Goal: Task Accomplishment & Management: Manage account settings

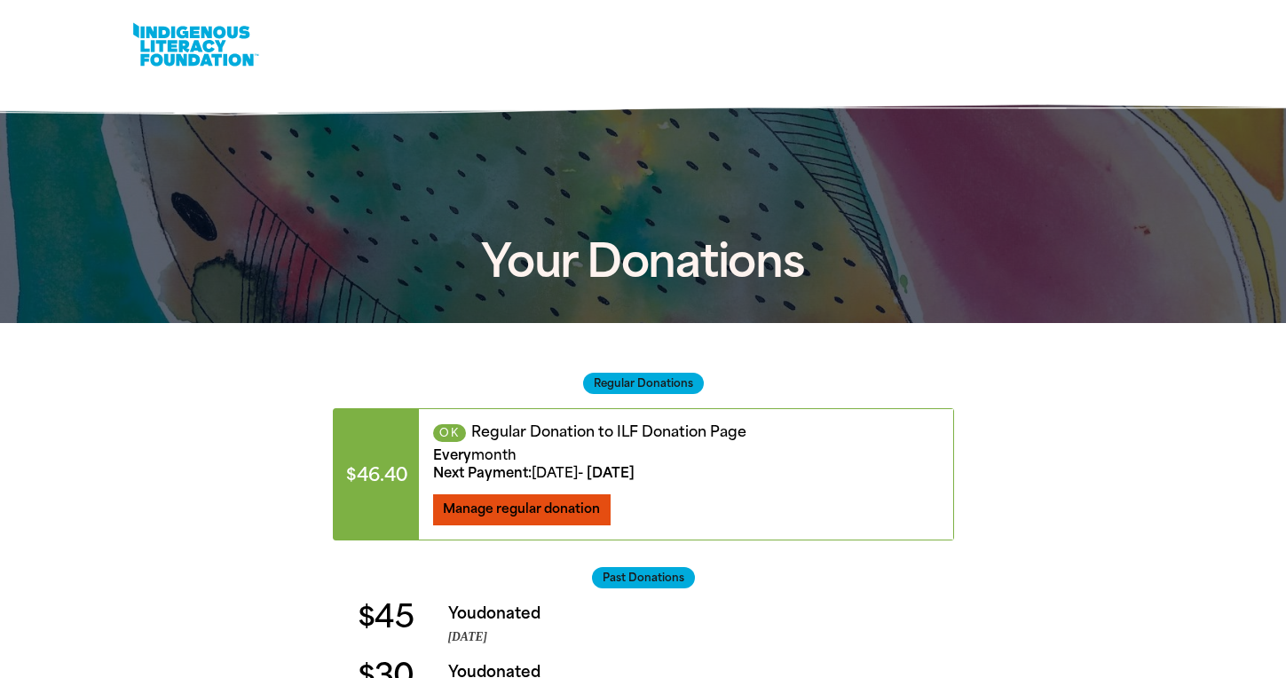
click at [558, 498] on button "Manage regular donation" at bounding box center [522, 509] width 178 height 31
select select "AUD"
select select "MONTH"
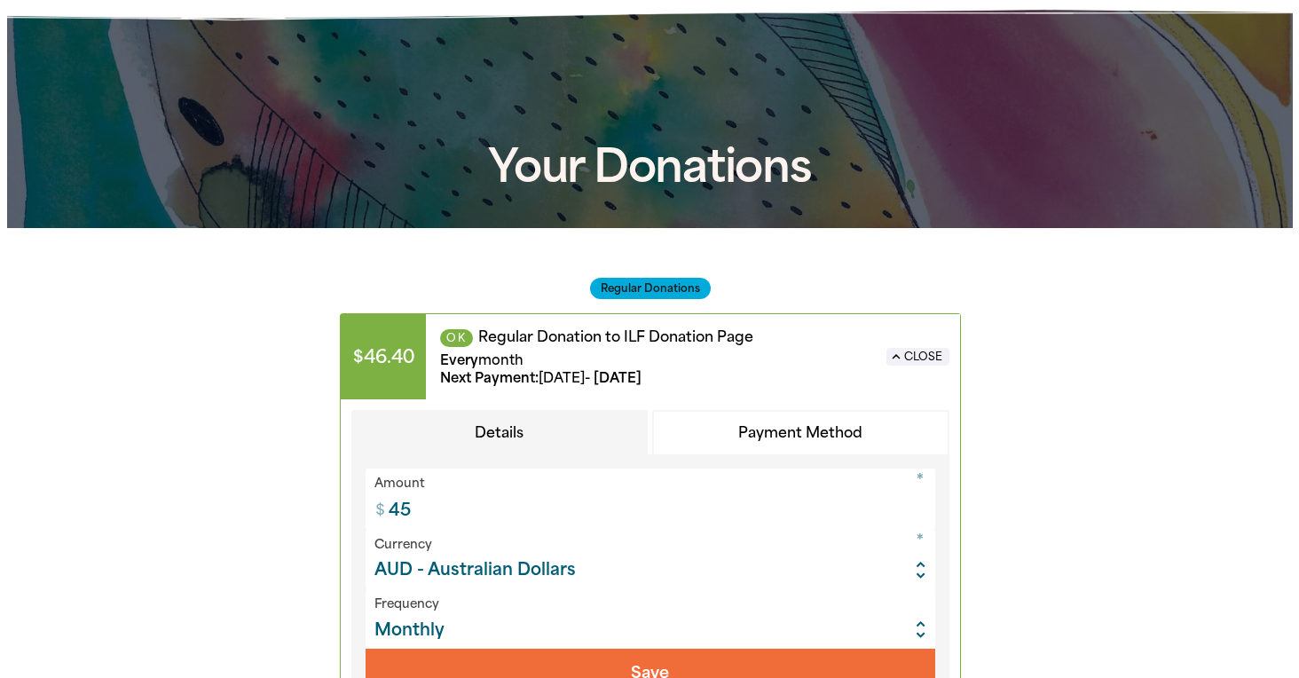
scroll to position [266, 0]
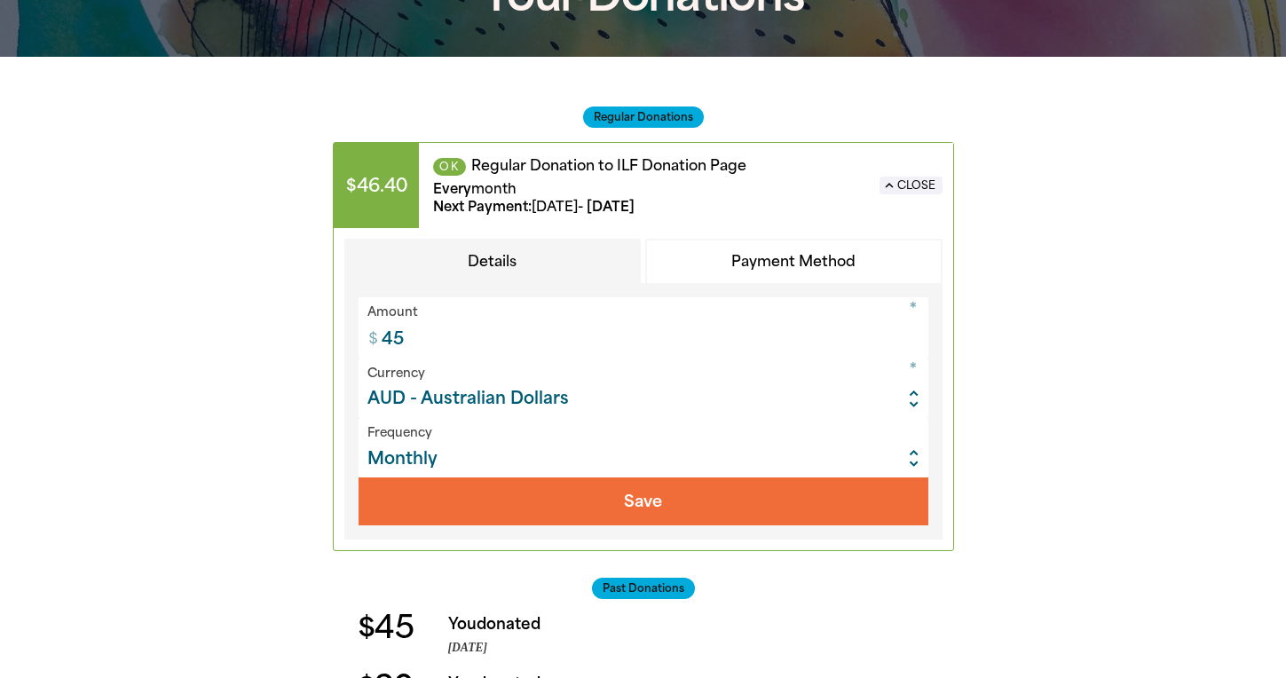
click at [828, 272] on button "Payment Method" at bounding box center [793, 262] width 297 height 46
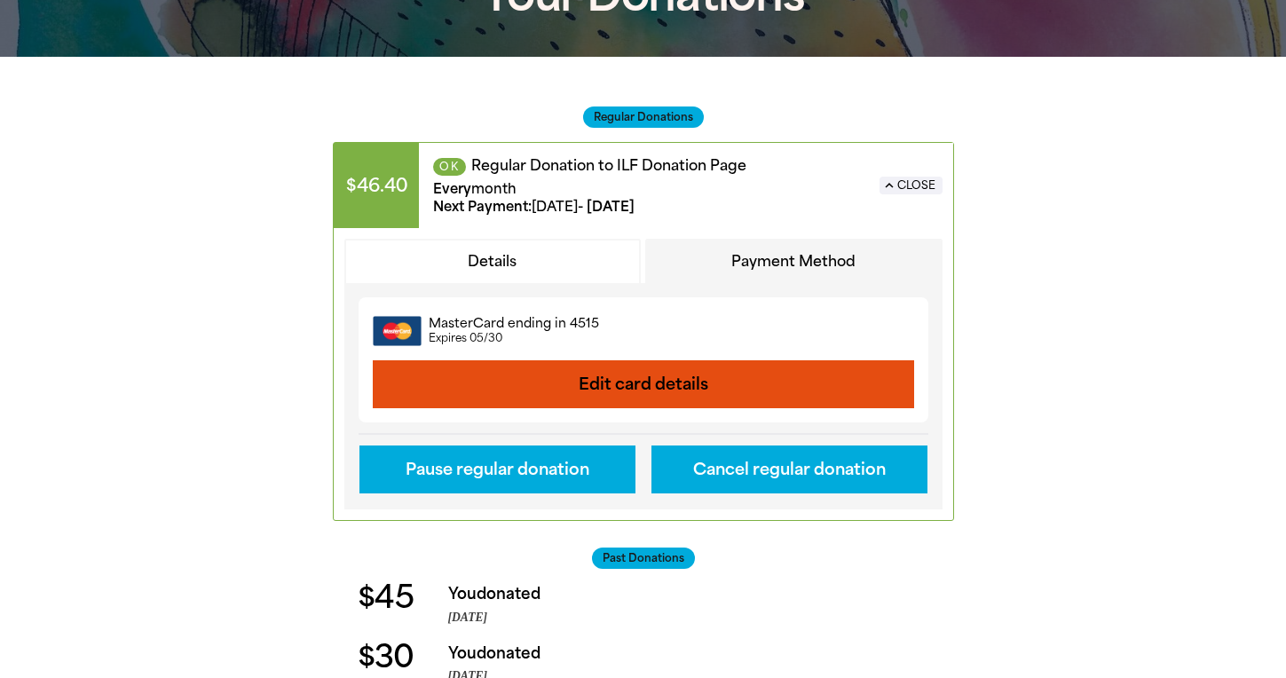
click at [697, 393] on button "Edit card details" at bounding box center [643, 384] width 541 height 48
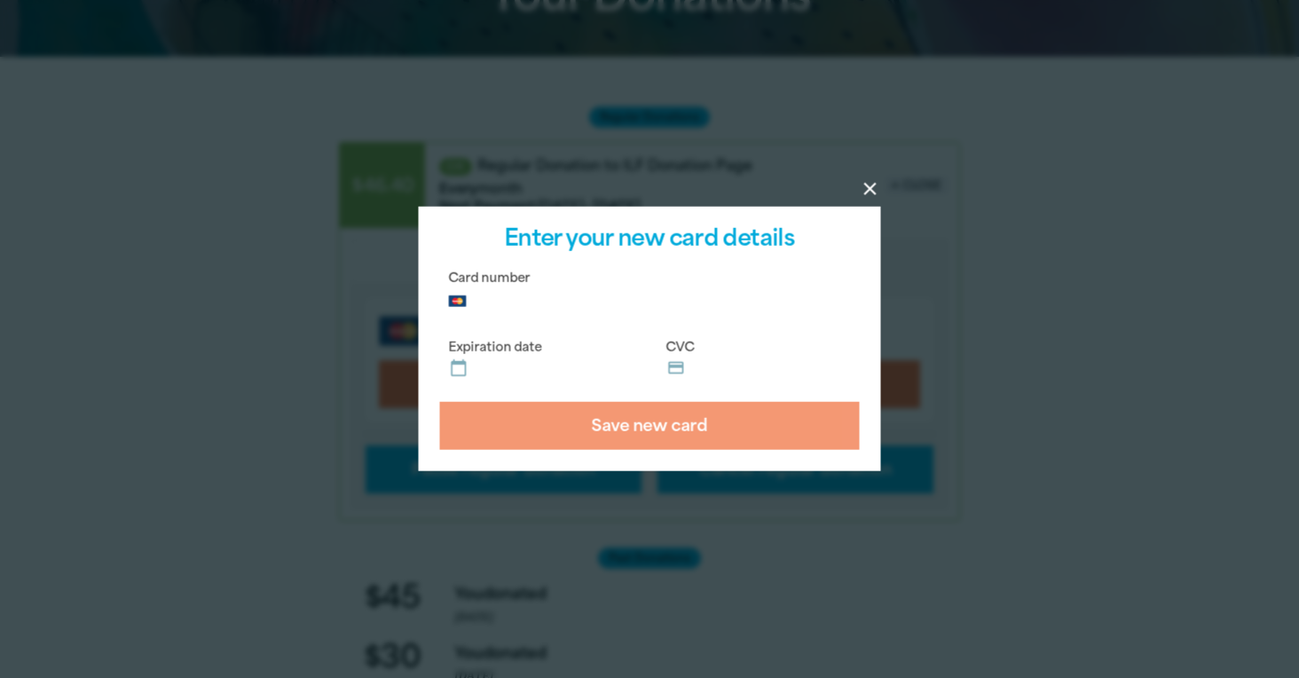
click at [572, 357] on label "Expiration date calendar_today" at bounding box center [541, 360] width 203 height 55
click at [572, 363] on input "Expiration date calendar_today" at bounding box center [553, 363] width 161 height 1
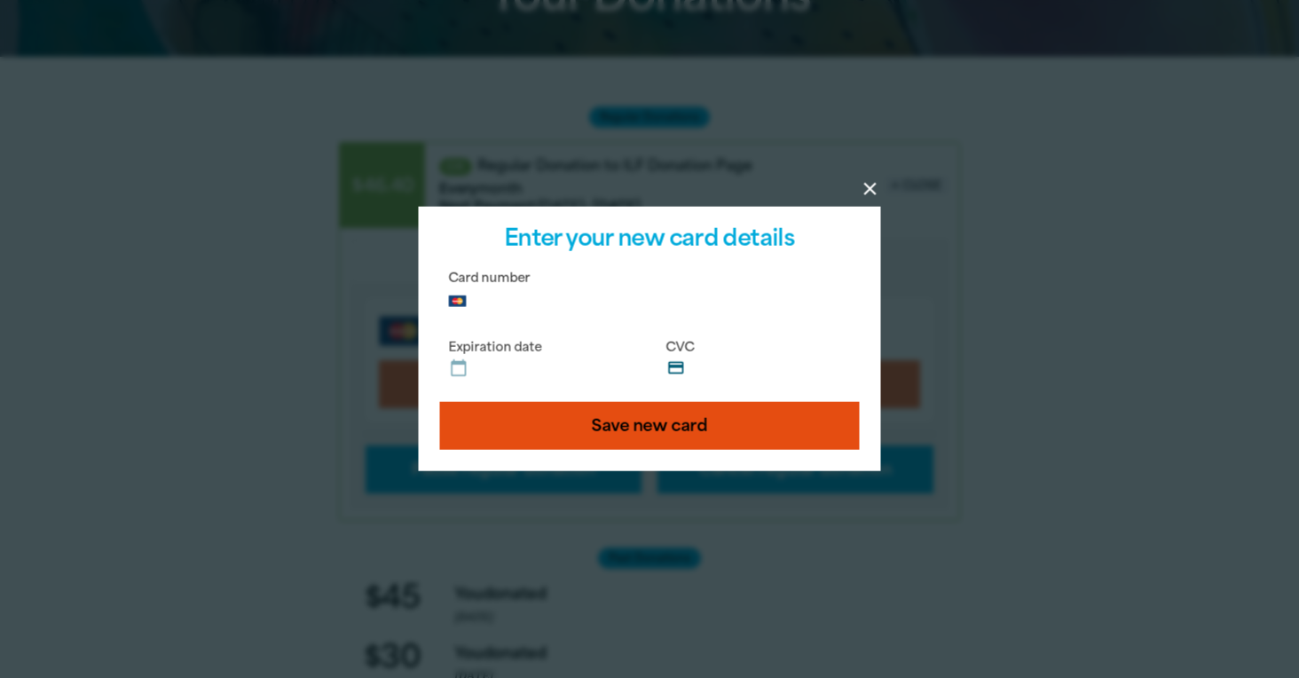
click at [594, 410] on button "Save new card" at bounding box center [650, 426] width 420 height 48
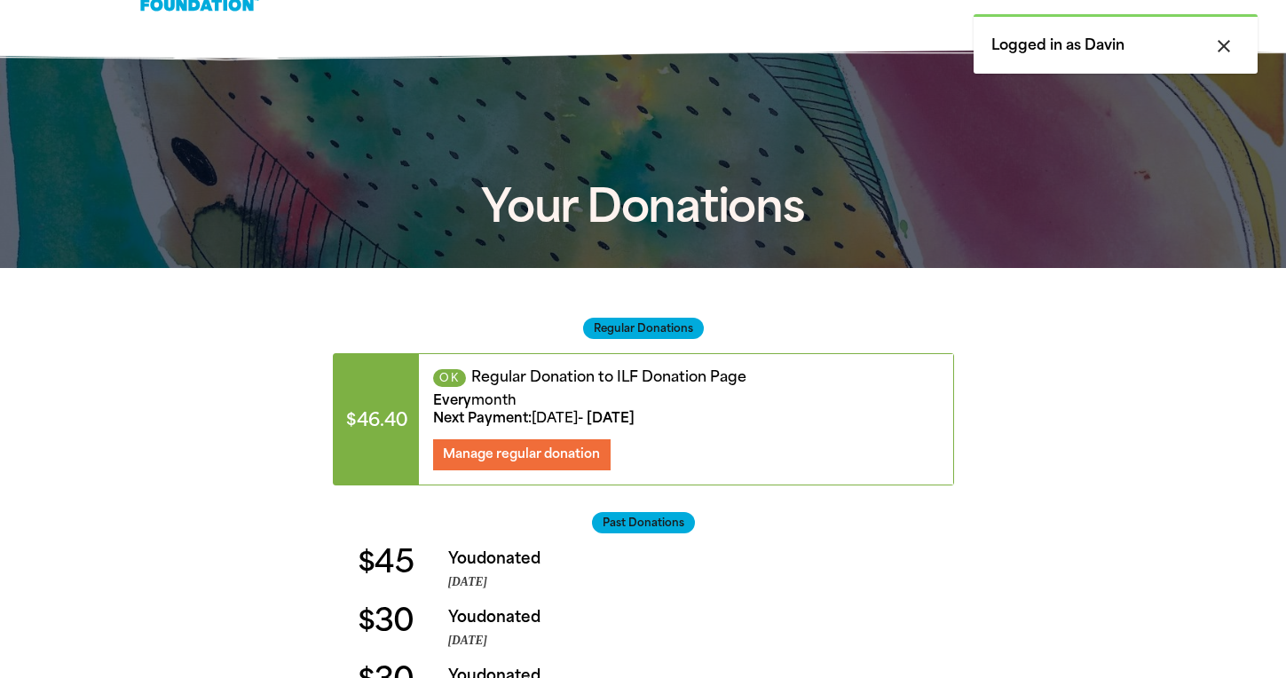
scroll to position [89, 0]
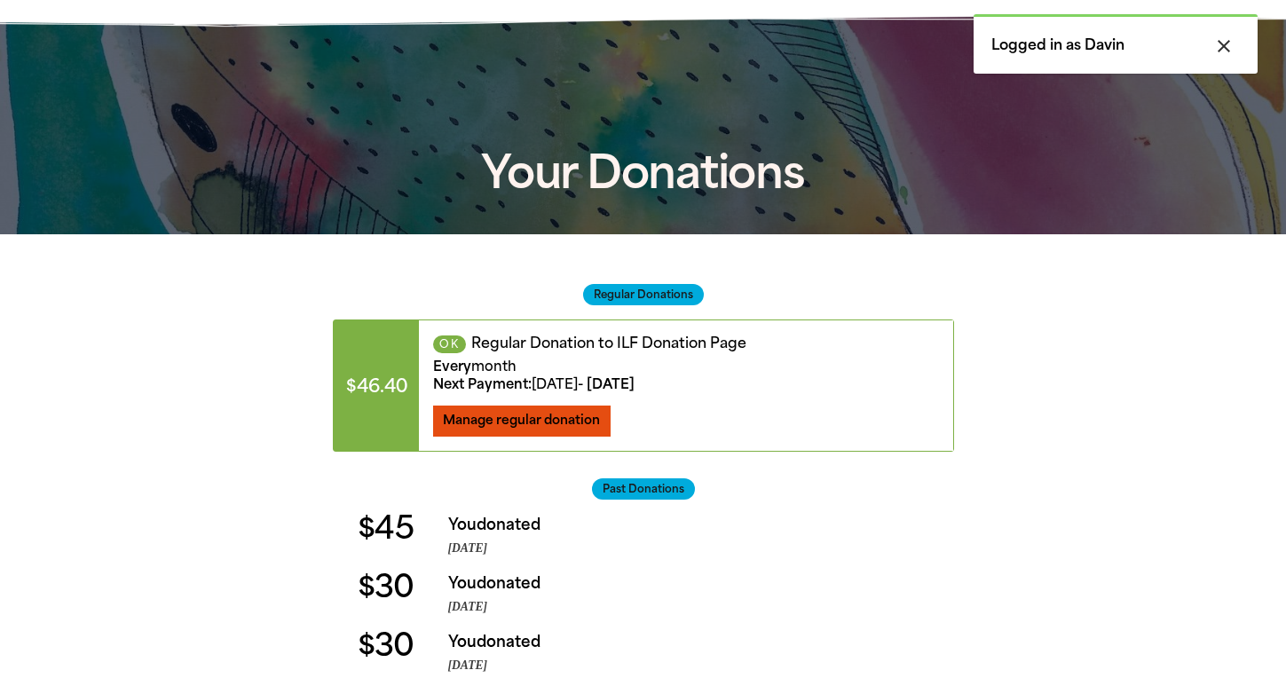
click at [507, 434] on button "Manage regular donation" at bounding box center [522, 421] width 178 height 31
select select "AUD"
select select "MONTH"
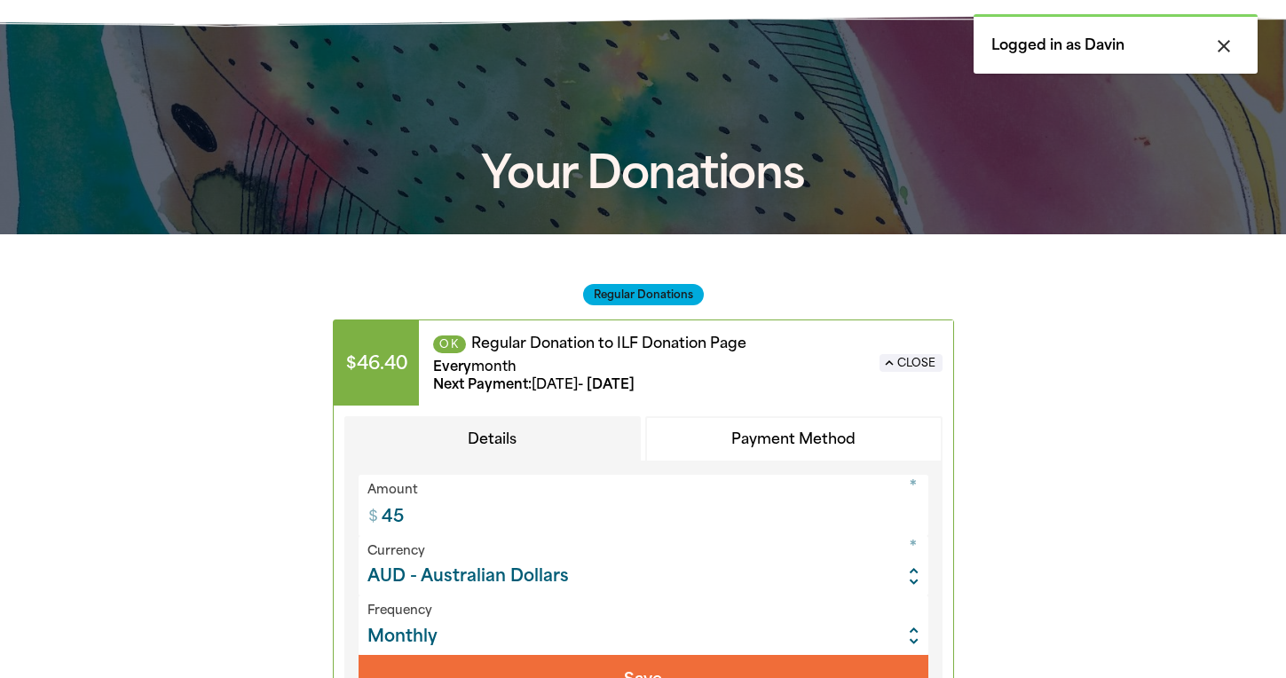
click at [745, 437] on button "Payment Method" at bounding box center [793, 439] width 297 height 46
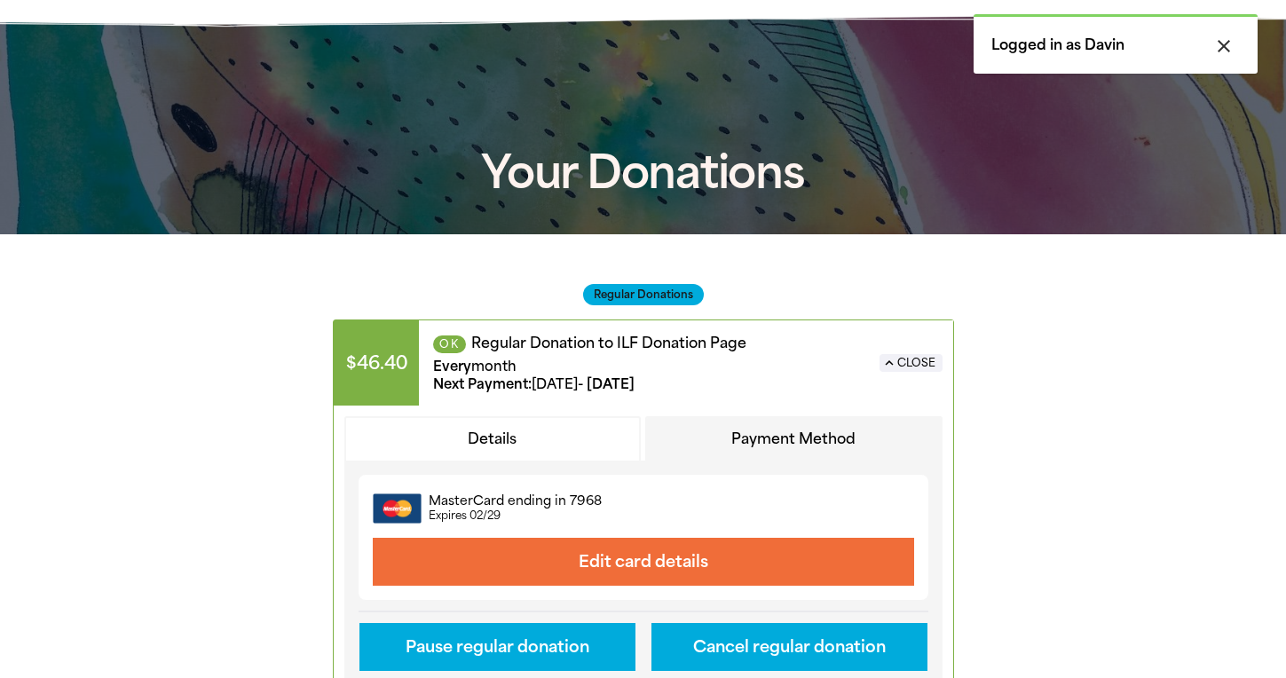
click at [590, 432] on button "Details" at bounding box center [492, 439] width 297 height 46
select select "AUD"
select select "MONTH"
